Goal: Book appointment/travel/reservation

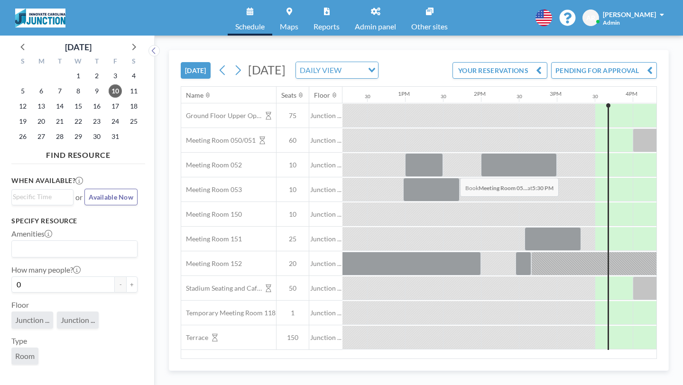
scroll to position [0, 925]
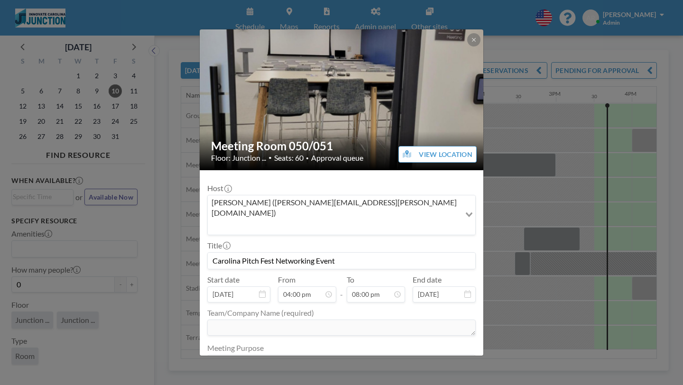
click at [471, 43] on icon at bounding box center [474, 40] width 6 height 6
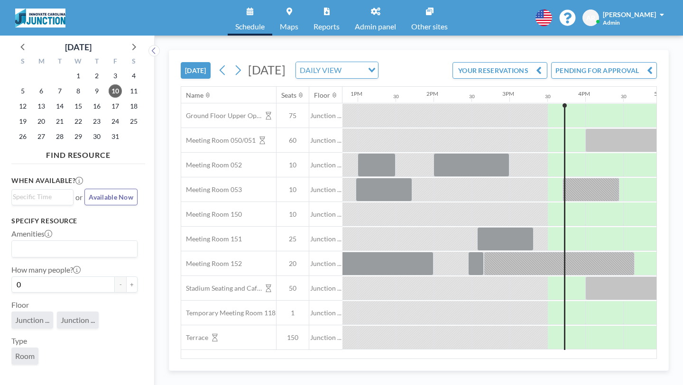
scroll to position [0, 1099]
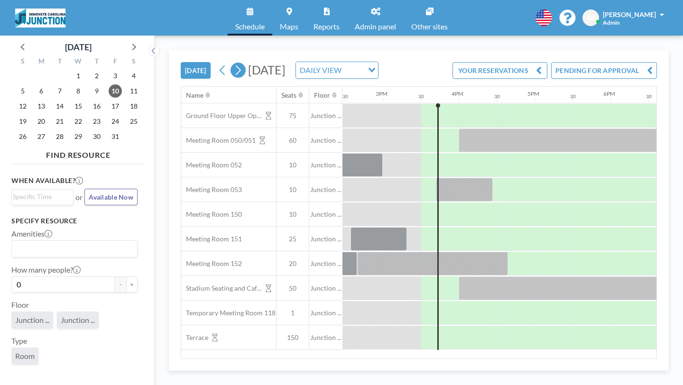
click at [234, 63] on icon at bounding box center [238, 70] width 9 height 14
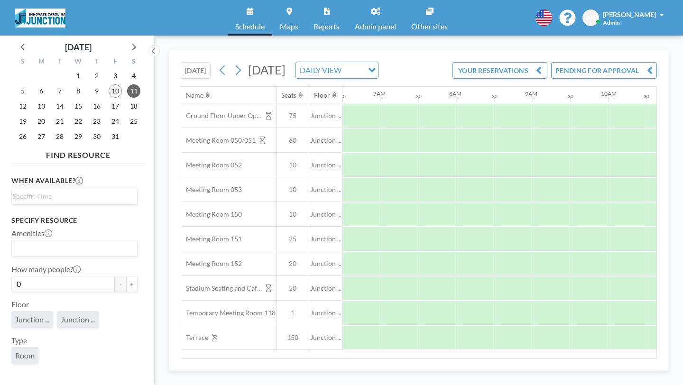
scroll to position [0, 495]
click at [197, 69] on div "[DATE] [DATE] DAILY VIEW Loading... YOUR RESERVATIONS PENDING FOR APPROVAL" at bounding box center [419, 68] width 477 height 36
click at [234, 63] on icon at bounding box center [238, 70] width 9 height 14
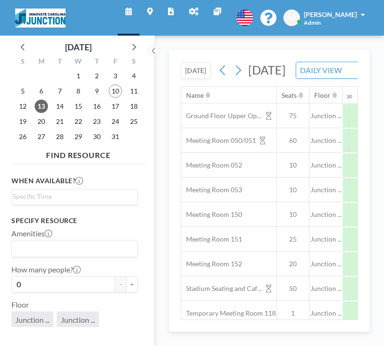
scroll to position [0, 566]
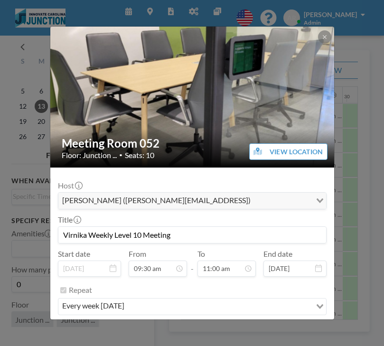
click at [299, 28] on img at bounding box center [192, 97] width 285 height 143
click at [322, 34] on icon at bounding box center [325, 37] width 6 height 6
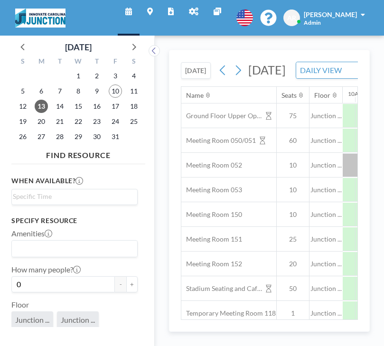
scroll to position [0, 742]
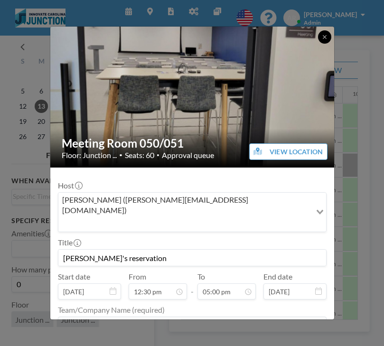
click at [322, 35] on icon at bounding box center [325, 37] width 6 height 6
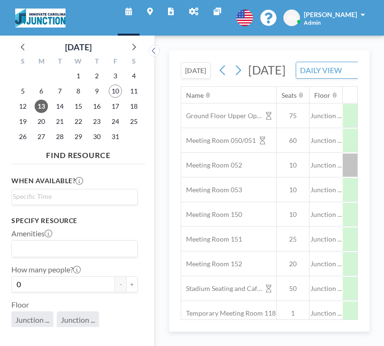
scroll to position [0, 805]
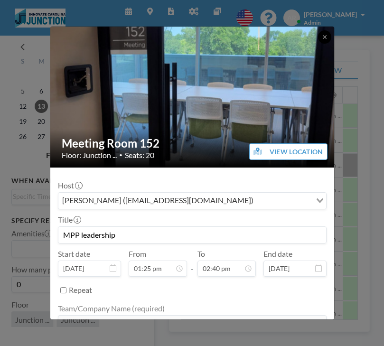
click at [318, 39] on button at bounding box center [324, 36] width 13 height 13
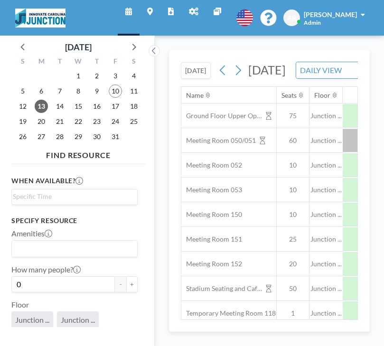
scroll to position [0, 957]
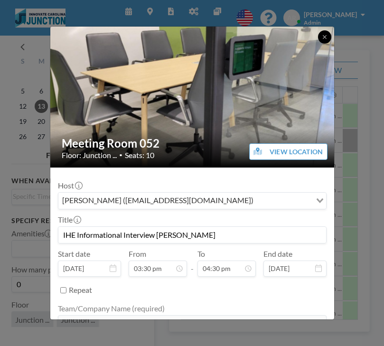
click at [318, 35] on button at bounding box center [324, 36] width 13 height 13
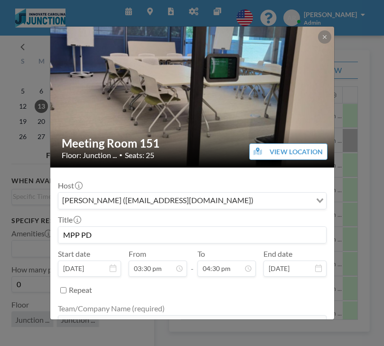
click at [318, 33] on button at bounding box center [324, 36] width 13 height 13
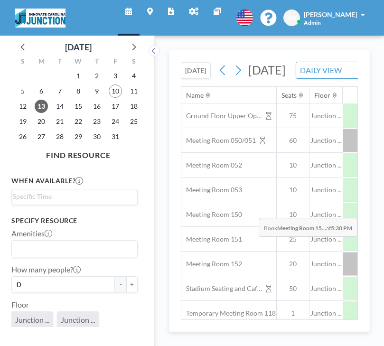
scroll to position [0, 1035]
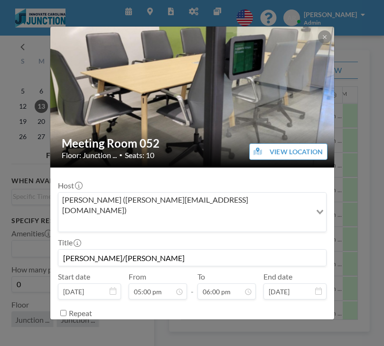
scroll to position [0, 463]
